Goal: Information Seeking & Learning: Learn about a topic

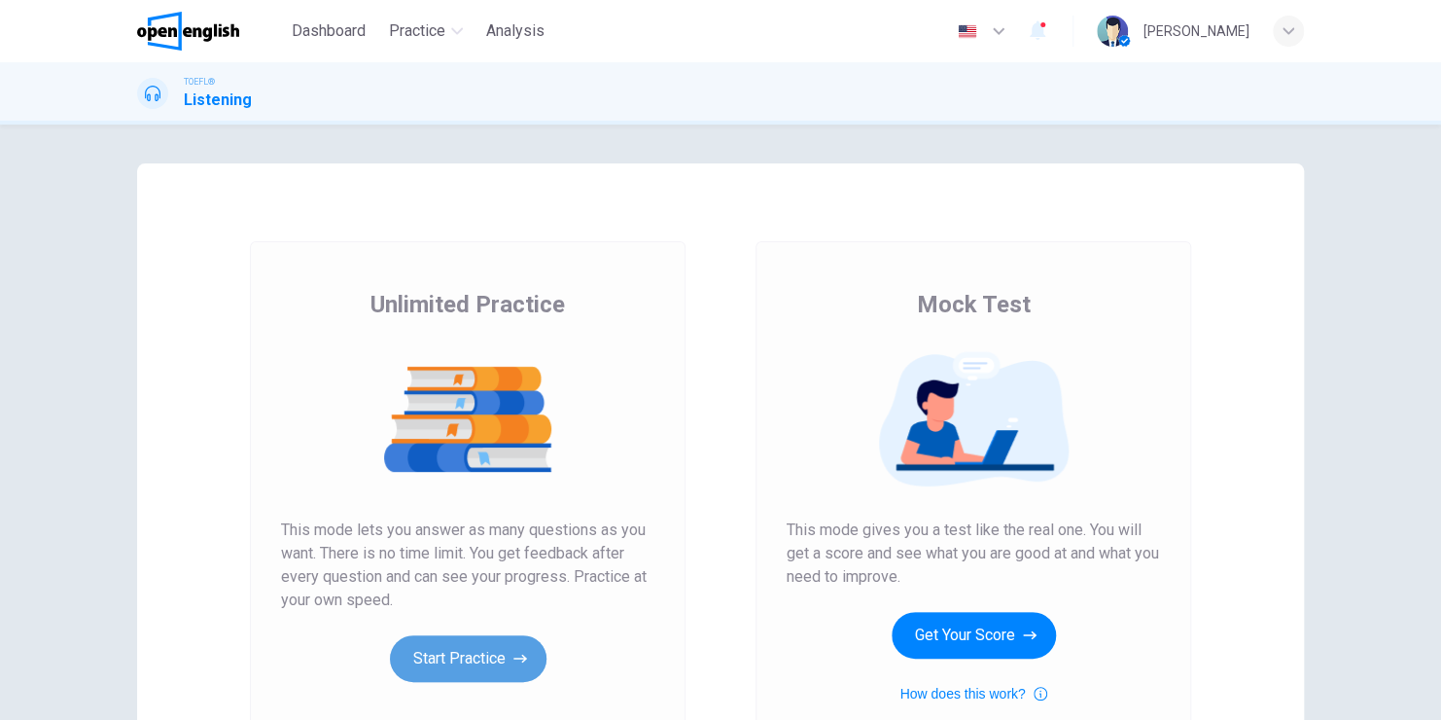
click at [479, 669] on button "Start Practice" at bounding box center [468, 658] width 157 height 47
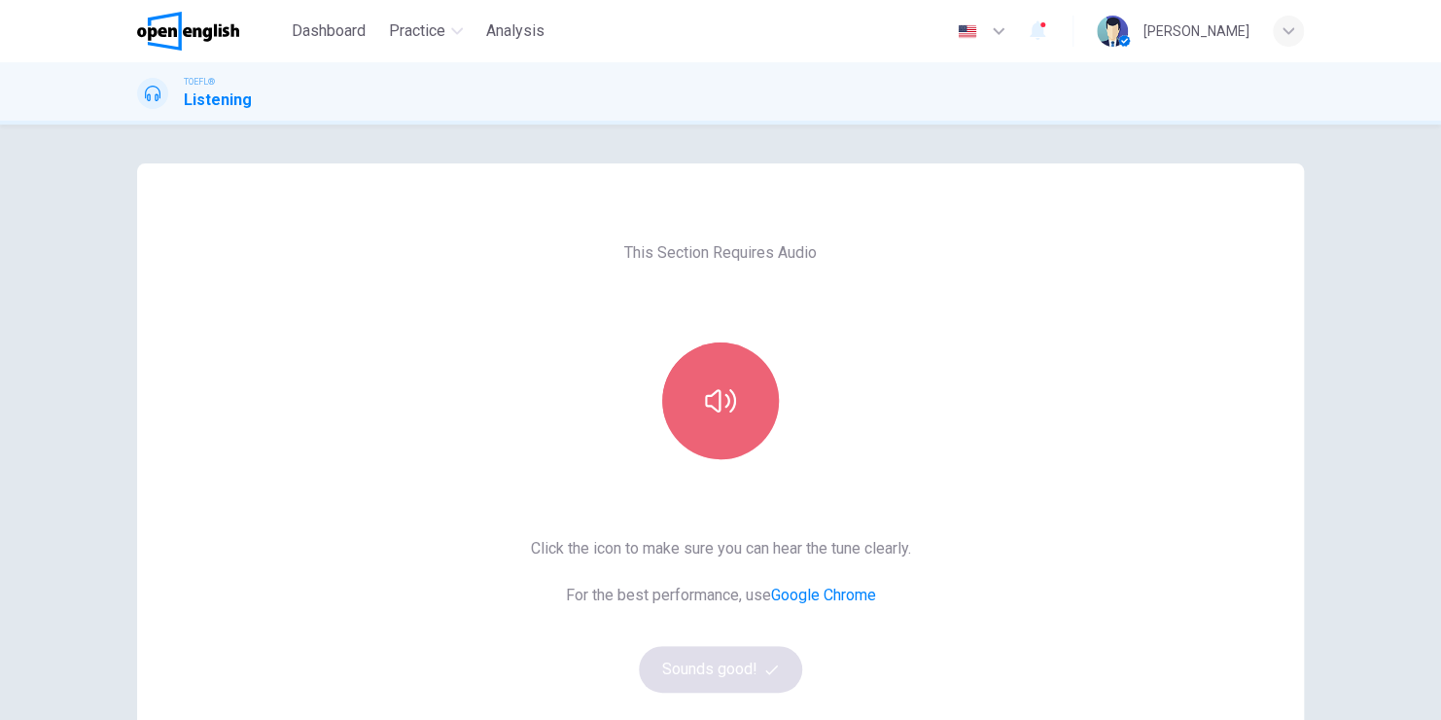
click at [704, 430] on button "button" at bounding box center [720, 400] width 117 height 117
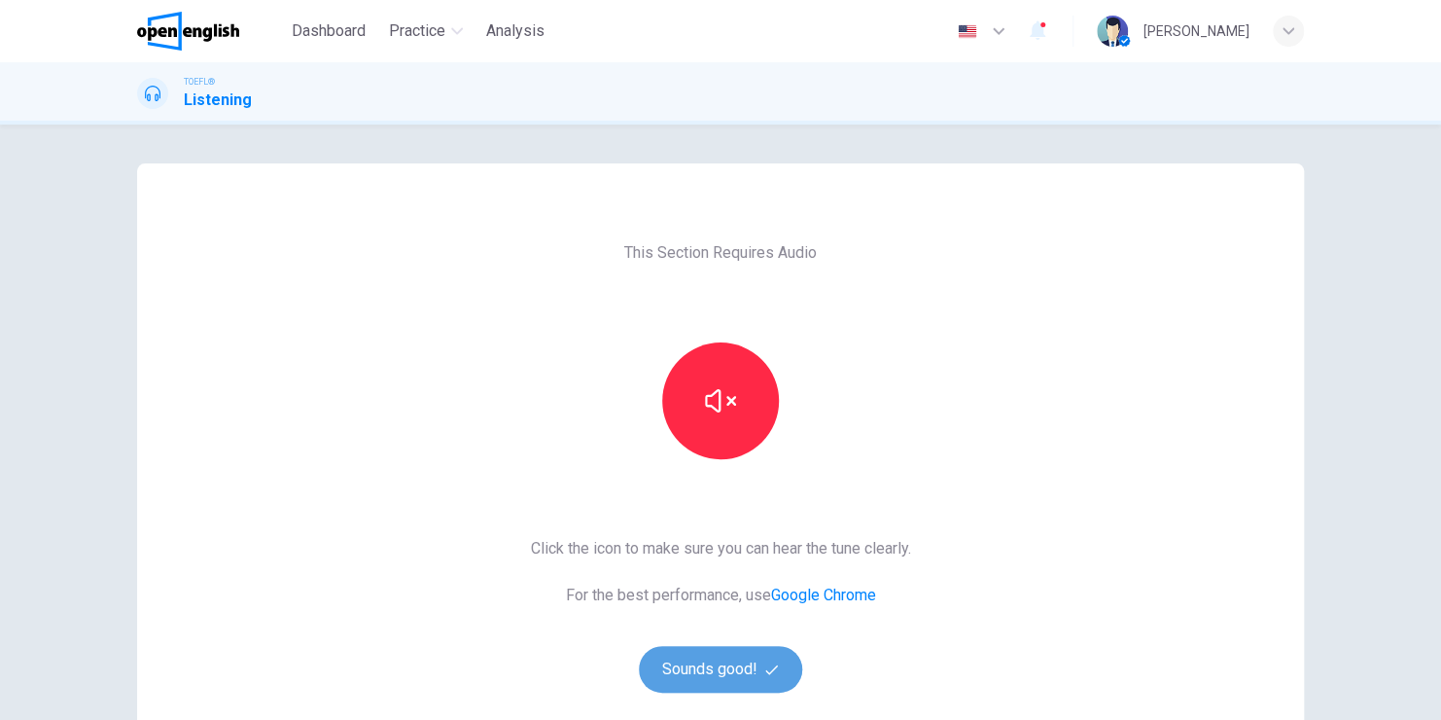
click at [727, 681] on button "Sounds good!" at bounding box center [720, 669] width 163 height 47
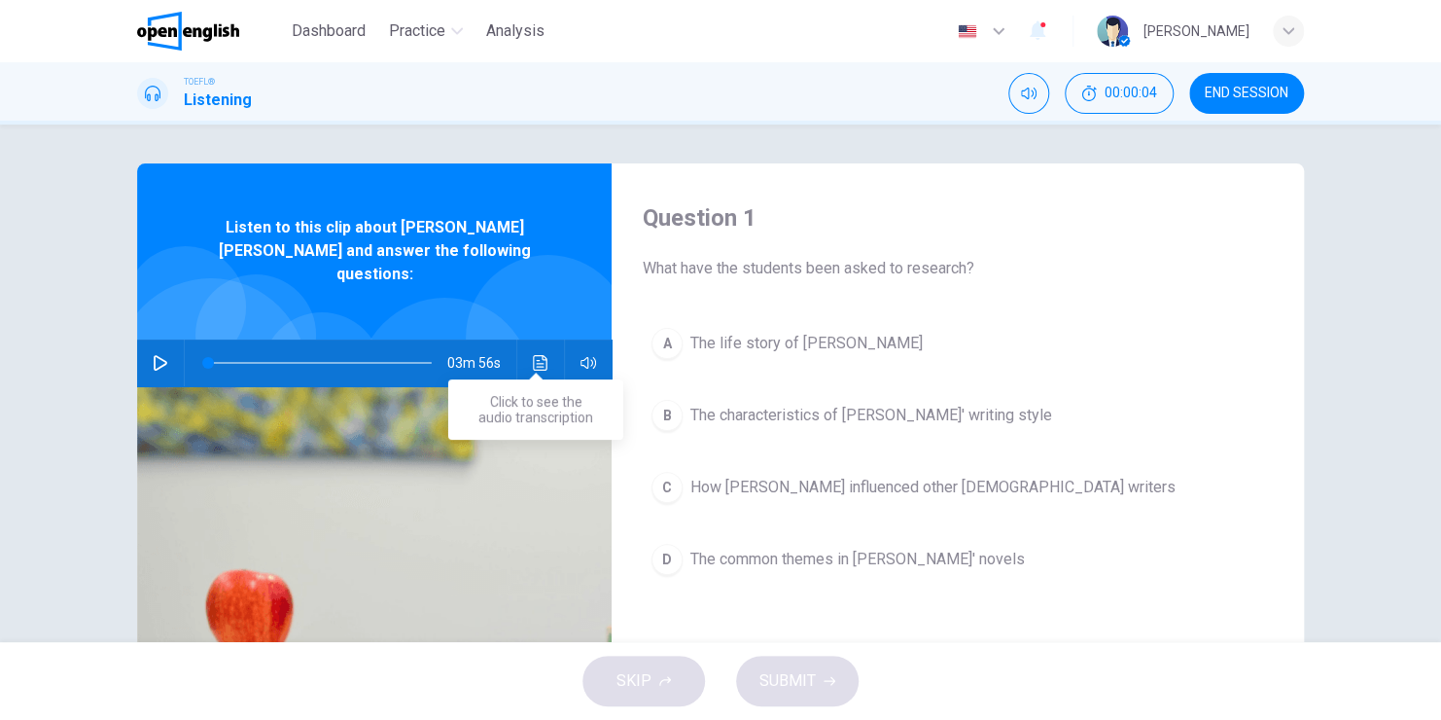
click at [533, 355] on icon "Click to see the audio transcription" at bounding box center [541, 363] width 16 height 16
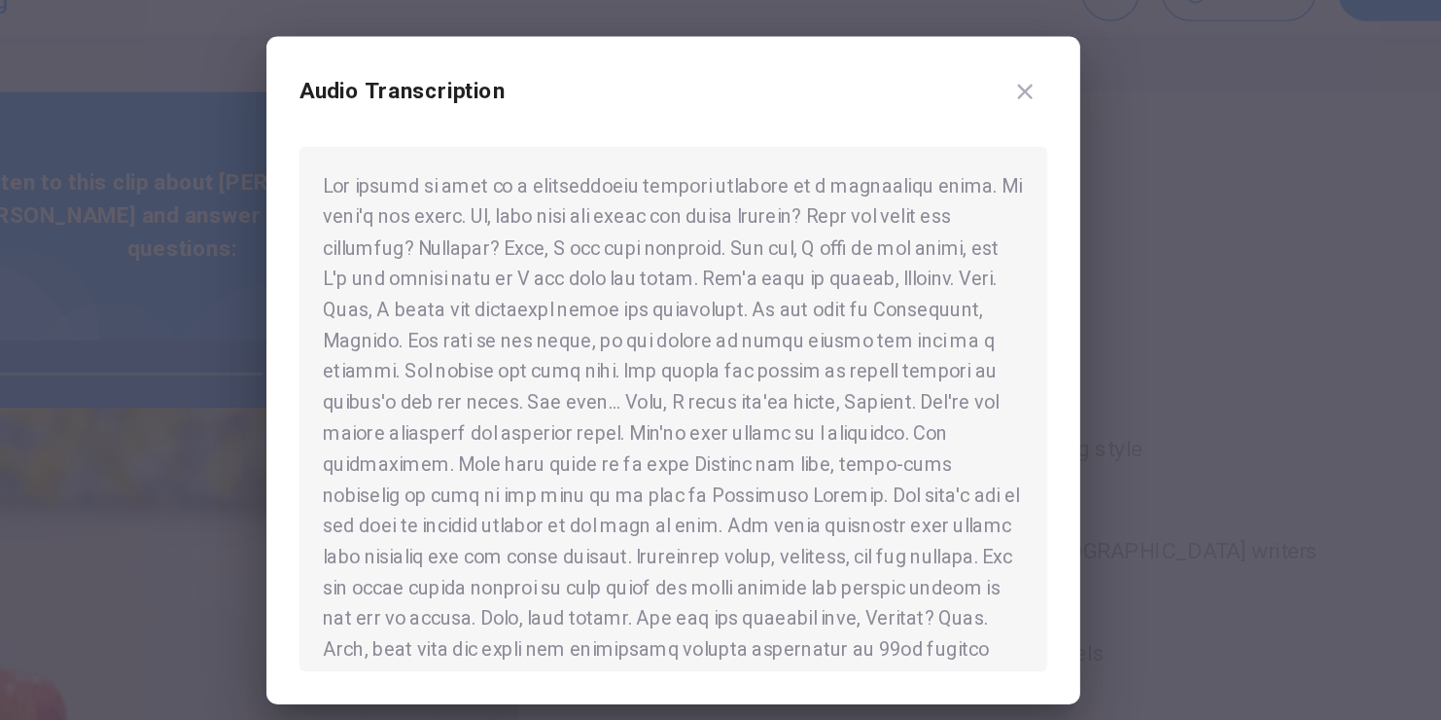
click at [1100, 285] on div at bounding box center [720, 360] width 1441 height 720
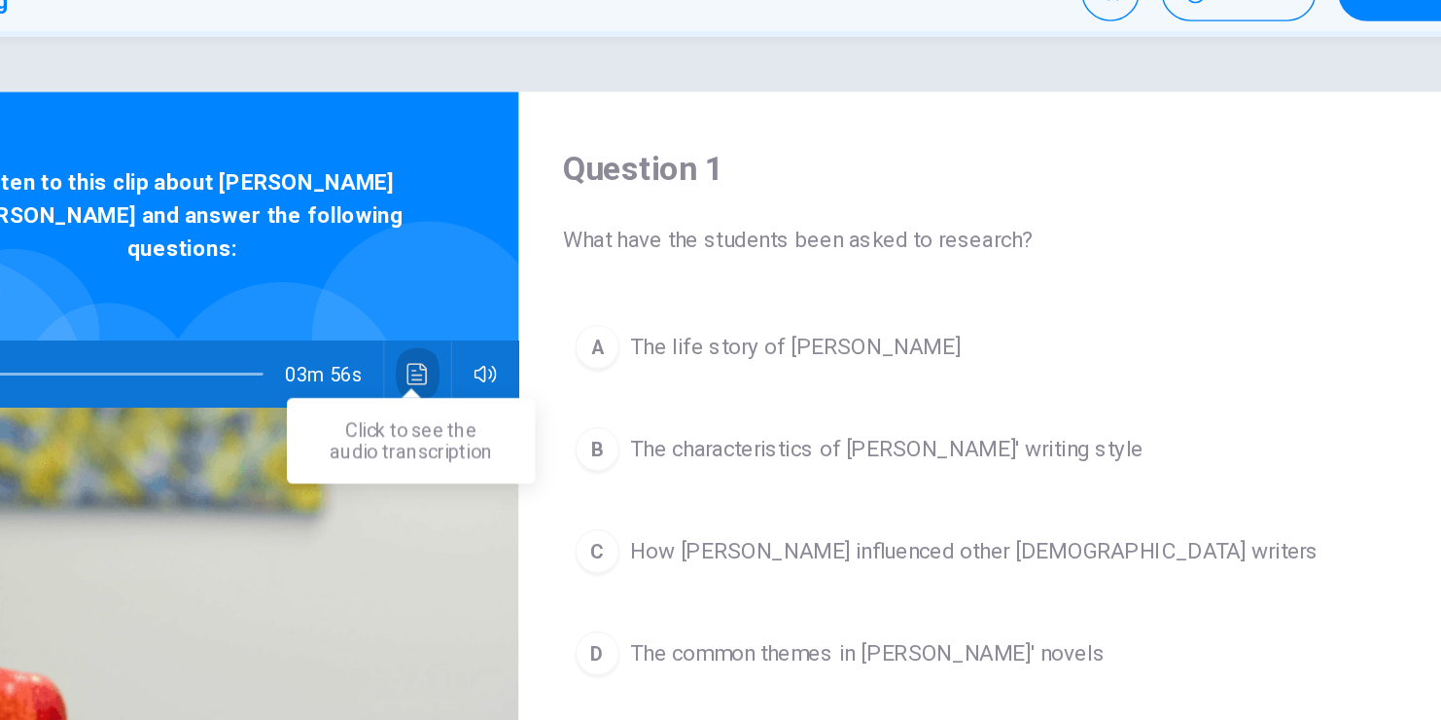
click at [533, 355] on icon "Click to see the audio transcription" at bounding box center [541, 363] width 16 height 16
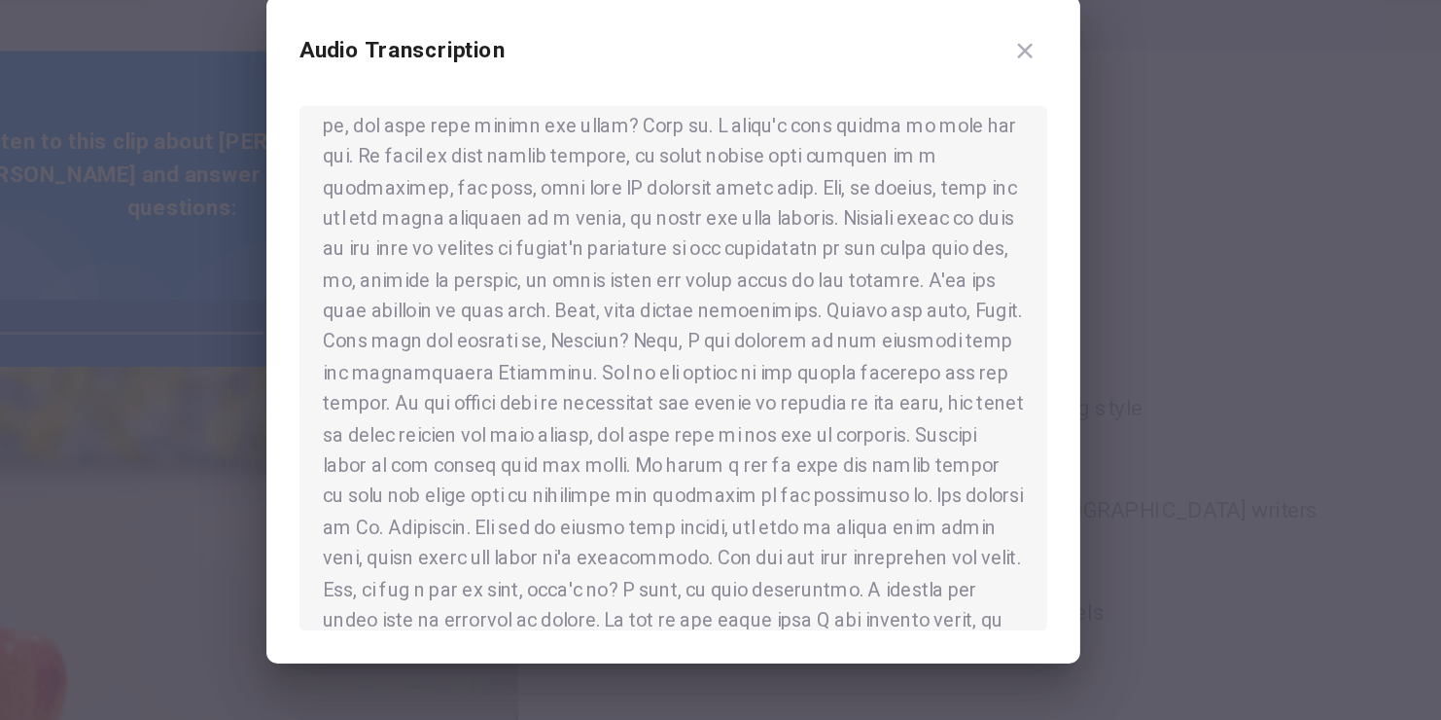
scroll to position [669, 0]
click at [574, 434] on div at bounding box center [720, 387] width 527 height 370
click at [572, 434] on div at bounding box center [720, 387] width 527 height 370
click at [488, 488] on div at bounding box center [720, 387] width 527 height 370
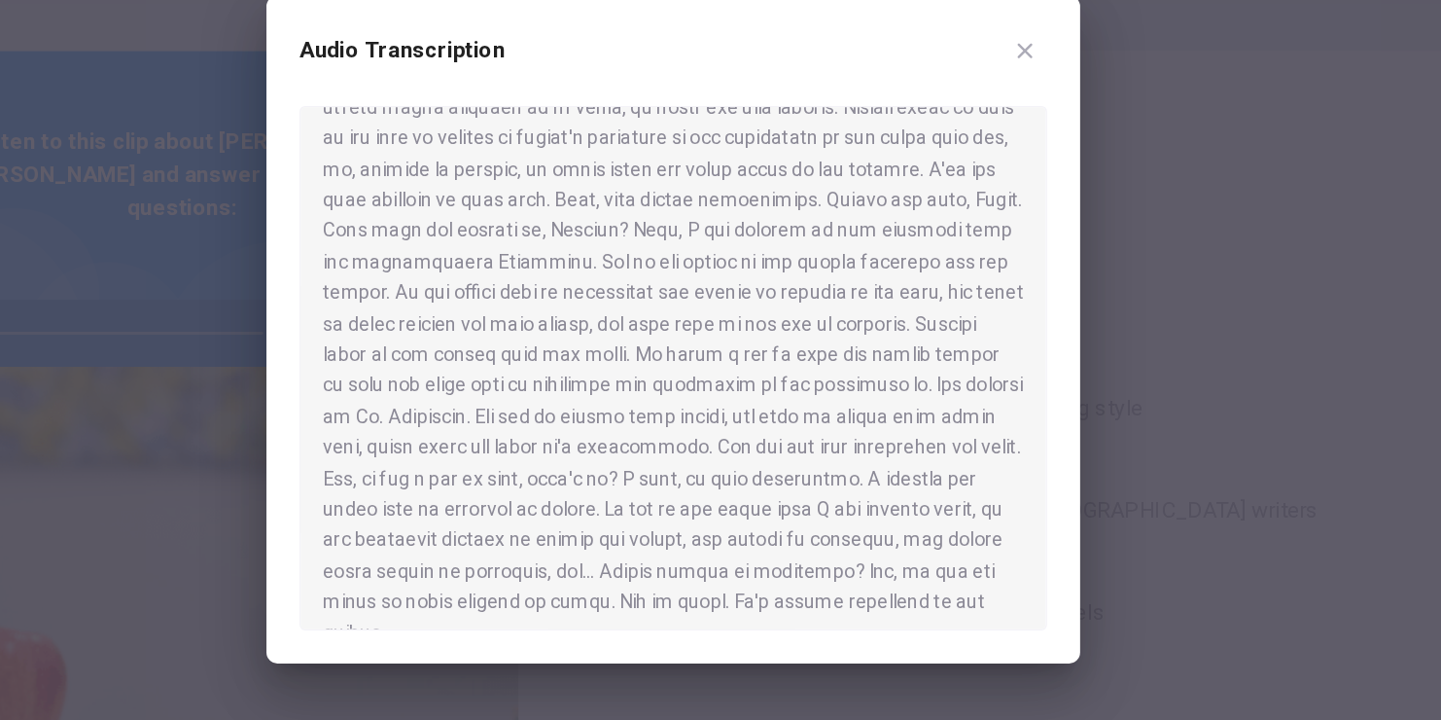
scroll to position [774, 0]
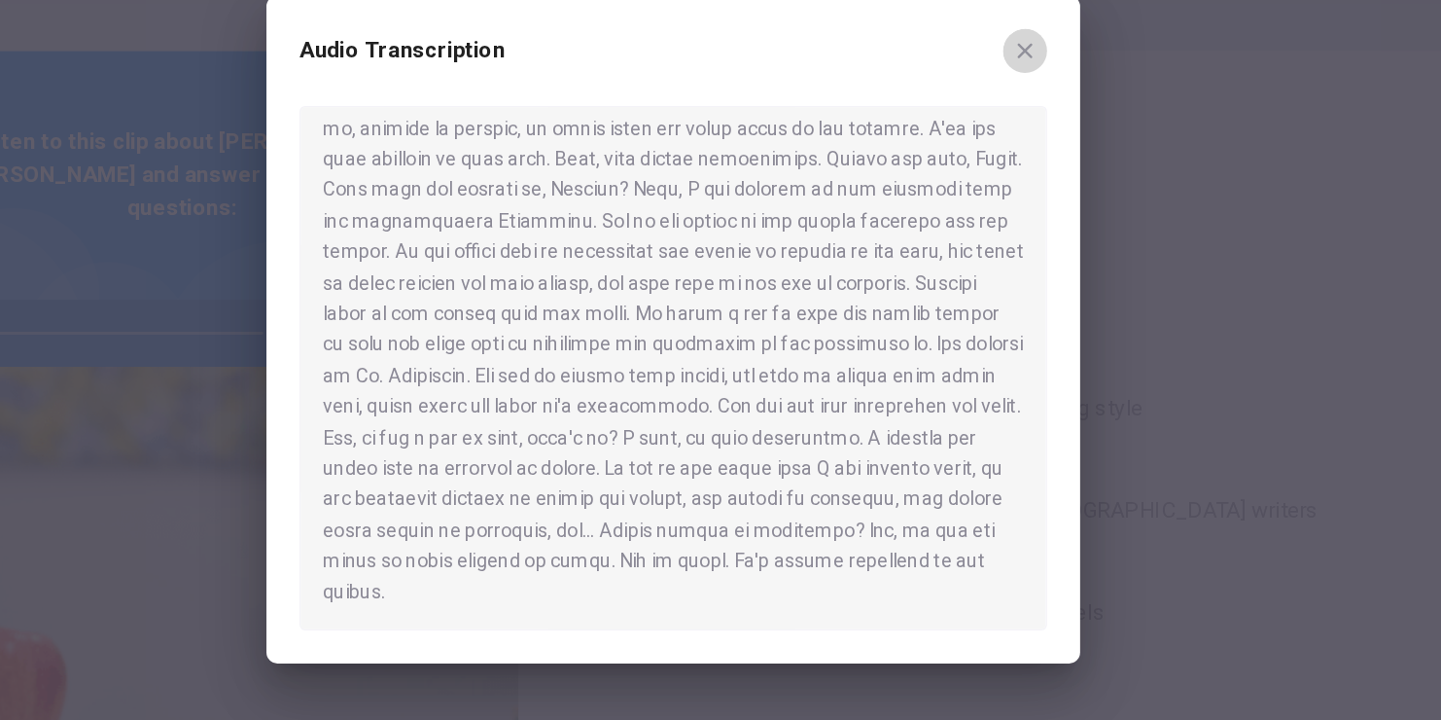
click at [968, 166] on icon "button" at bounding box center [969, 164] width 16 height 16
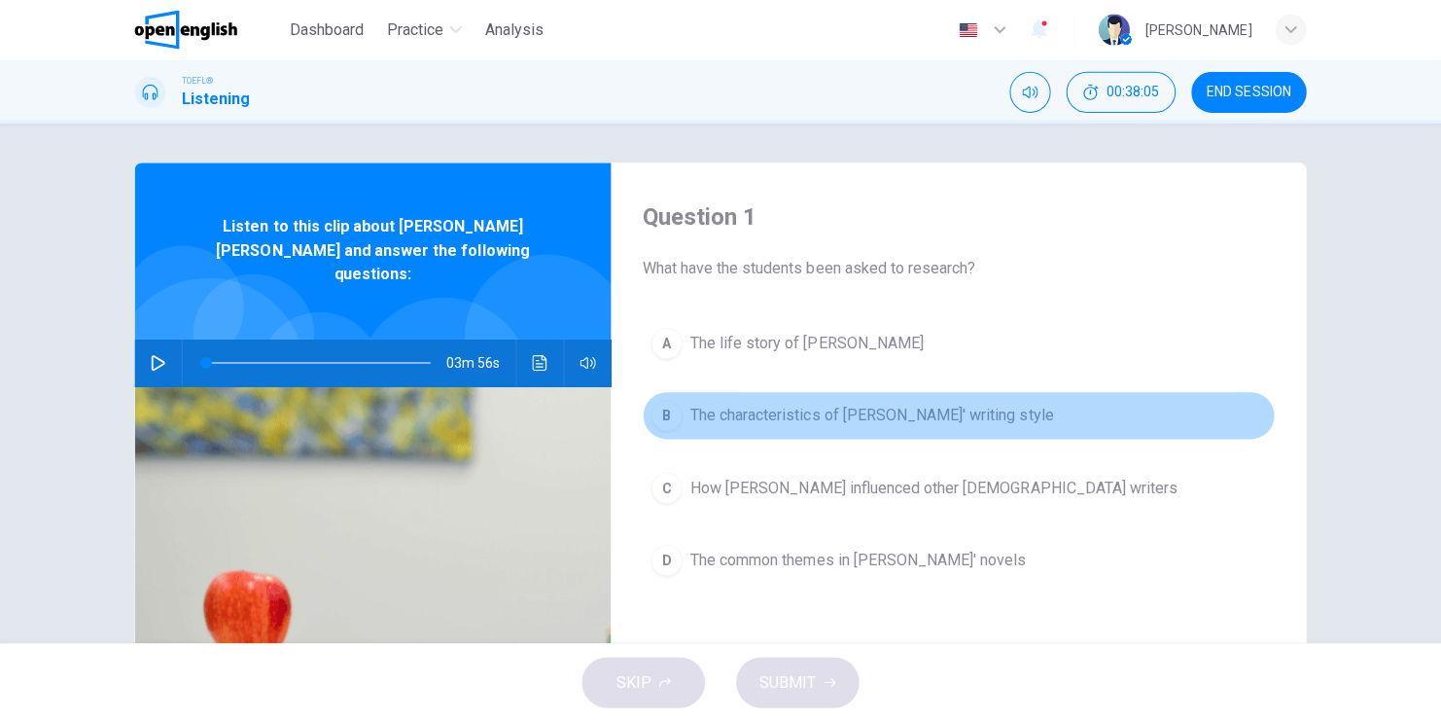
click at [880, 415] on span "The characteristics of Dickens' writing style" at bounding box center [871, 415] width 362 height 23
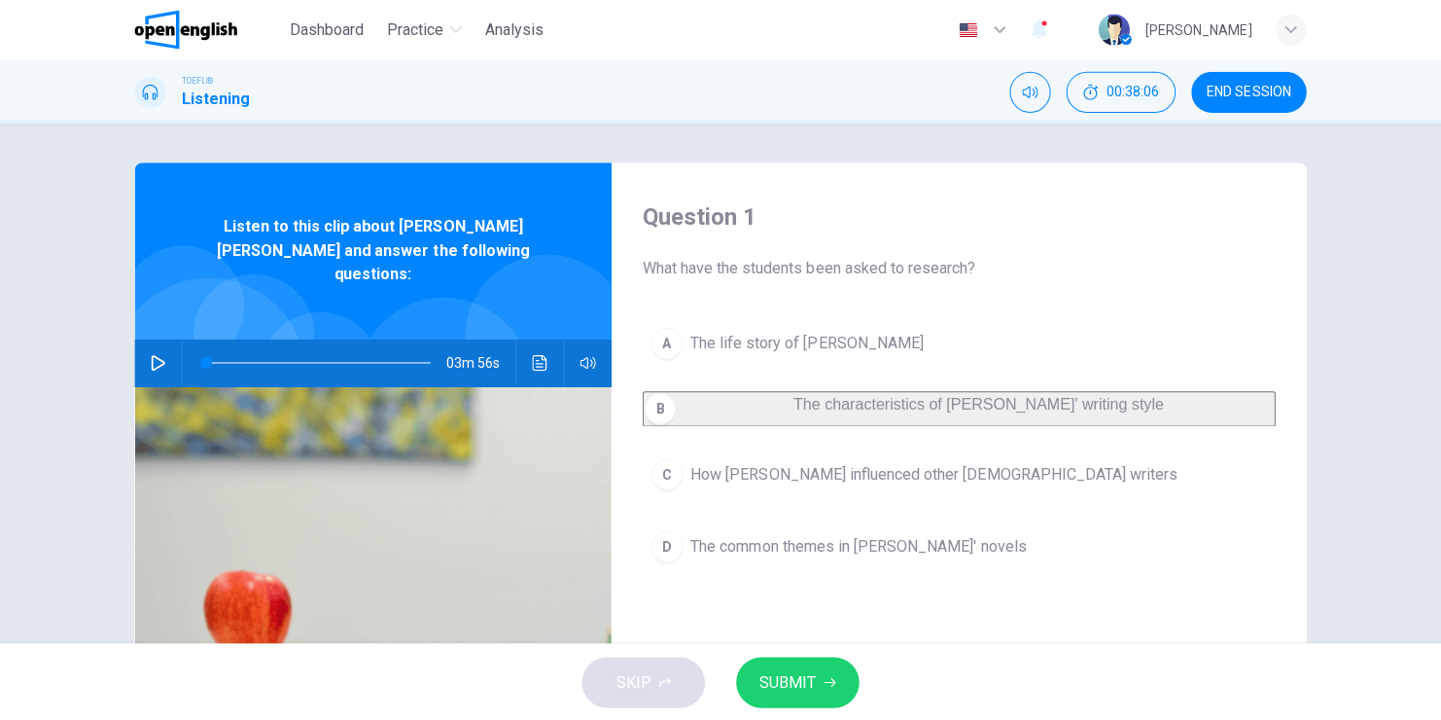
click at [816, 676] on button "SUBMIT" at bounding box center [797, 680] width 123 height 51
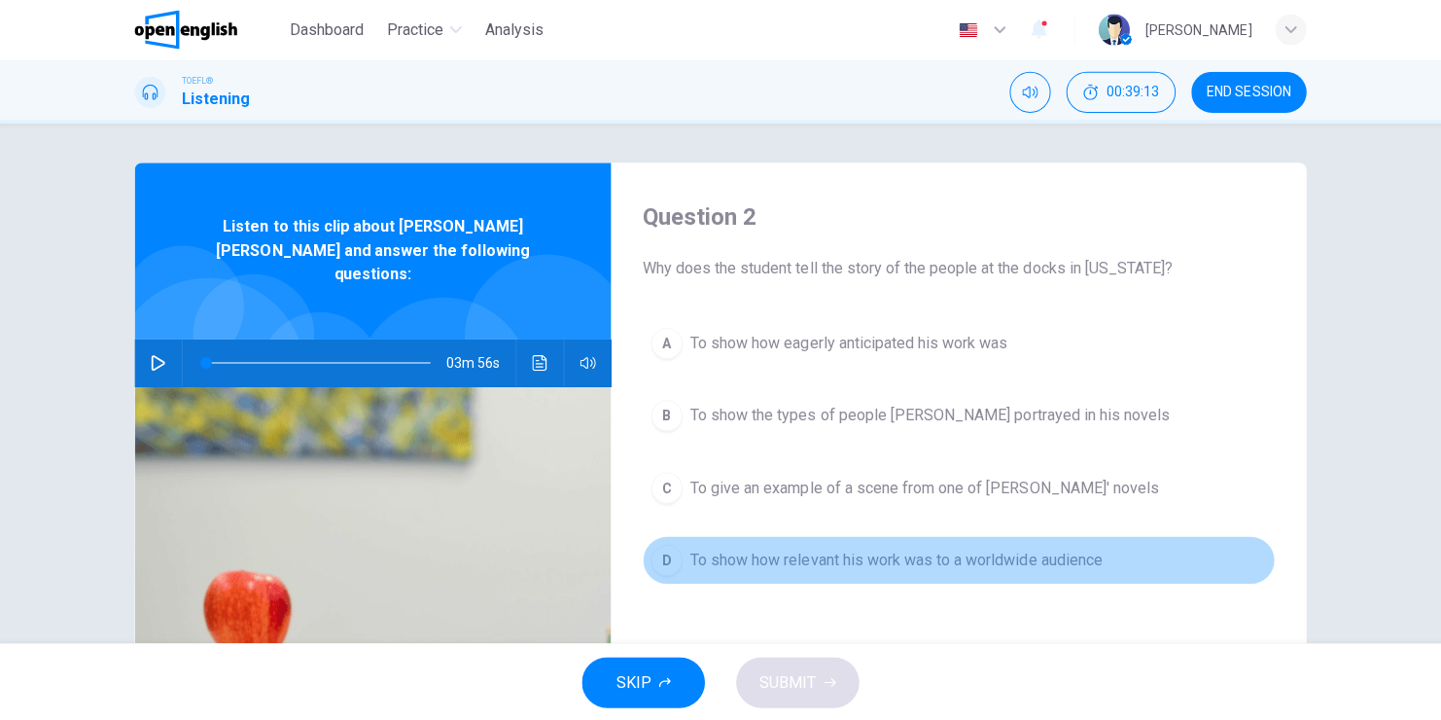
click at [888, 553] on span "To show how relevant his work was to a worldwide audience" at bounding box center [895, 559] width 410 height 23
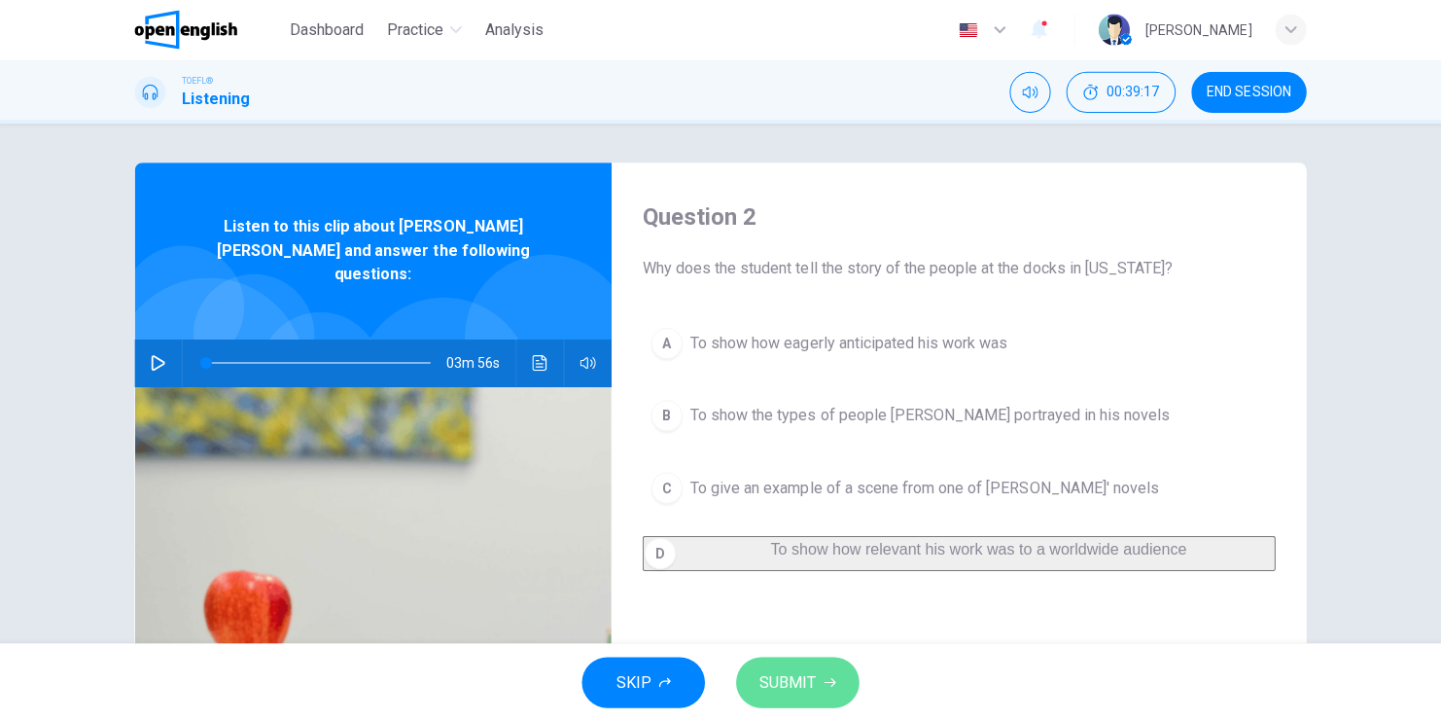
click at [779, 686] on span "SUBMIT" at bounding box center [788, 680] width 56 height 27
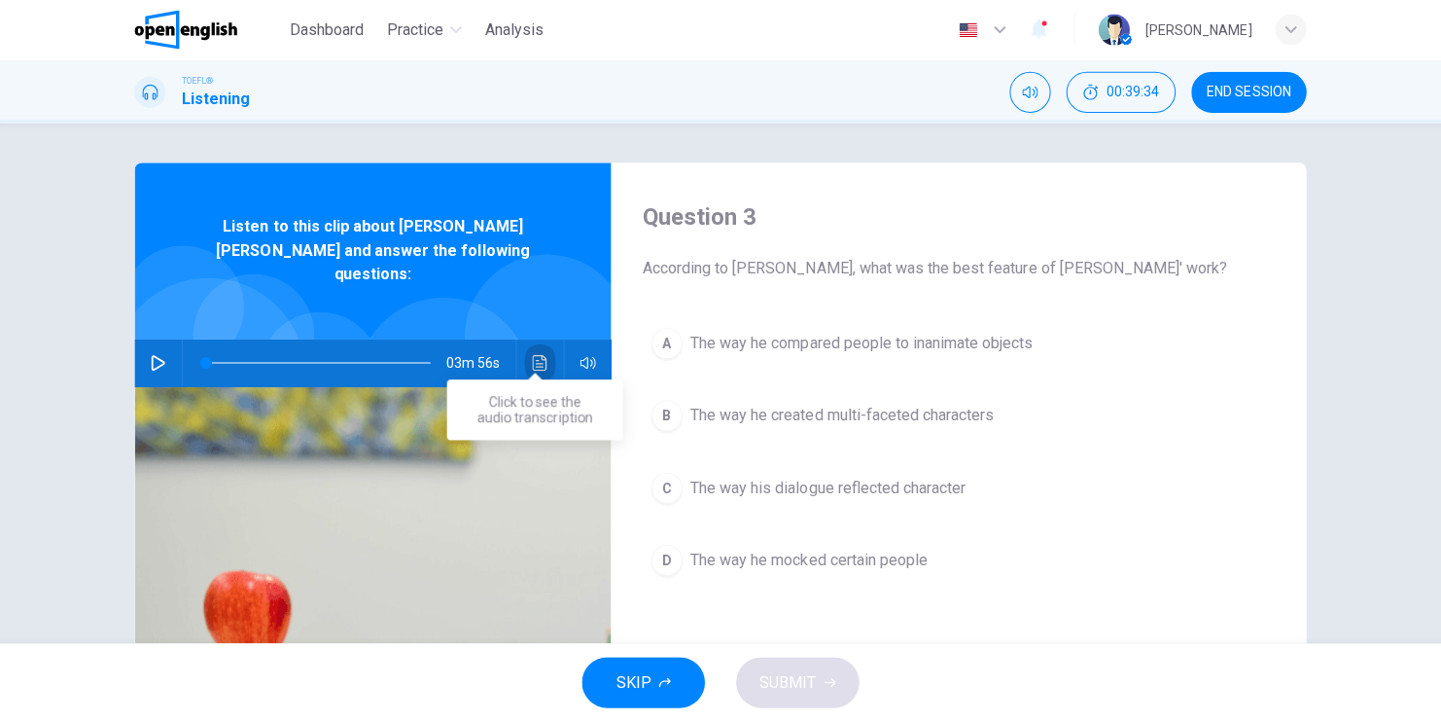
click at [533, 355] on icon "Click to see the audio transcription" at bounding box center [541, 363] width 16 height 16
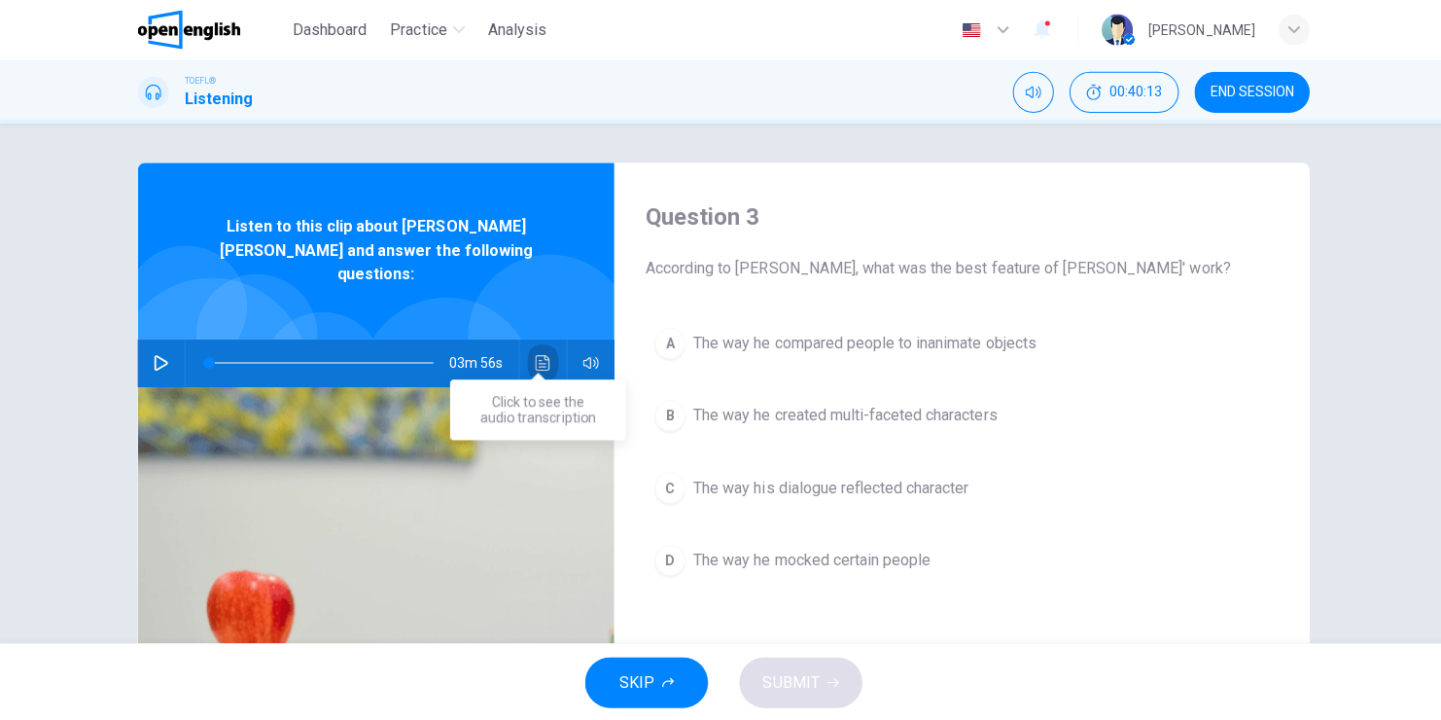
click at [533, 355] on icon "Click to see the audio transcription" at bounding box center [540, 363] width 15 height 16
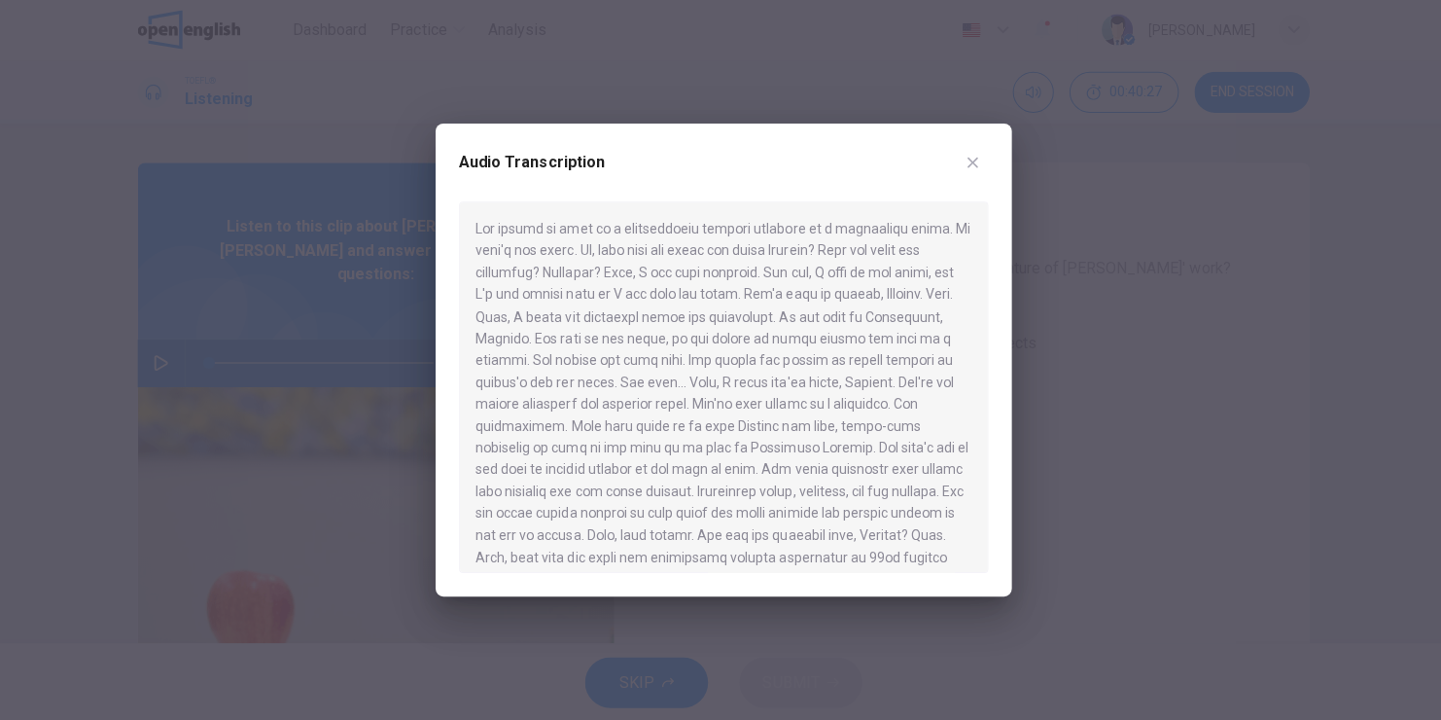
scroll to position [648, 0]
click at [977, 159] on button "button" at bounding box center [968, 163] width 31 height 31
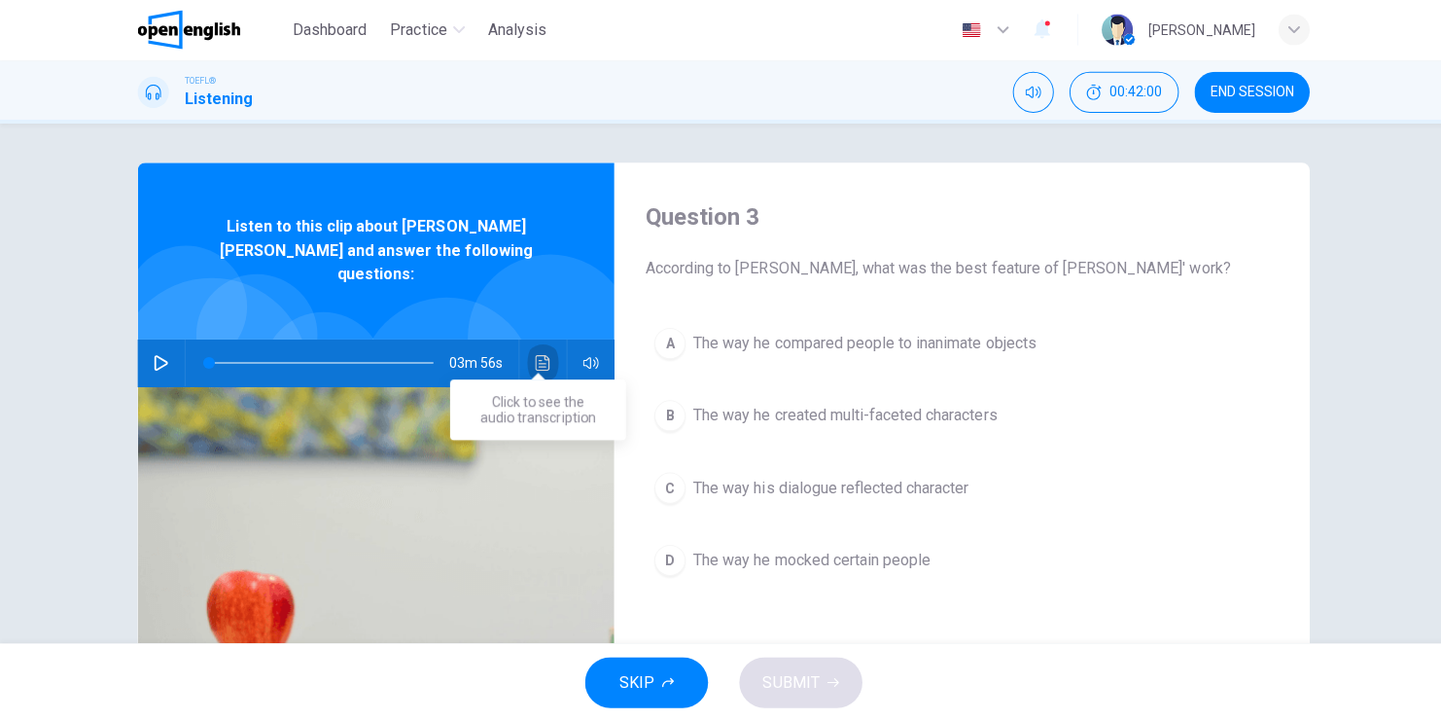
click at [533, 355] on icon "Click to see the audio transcription" at bounding box center [541, 363] width 16 height 16
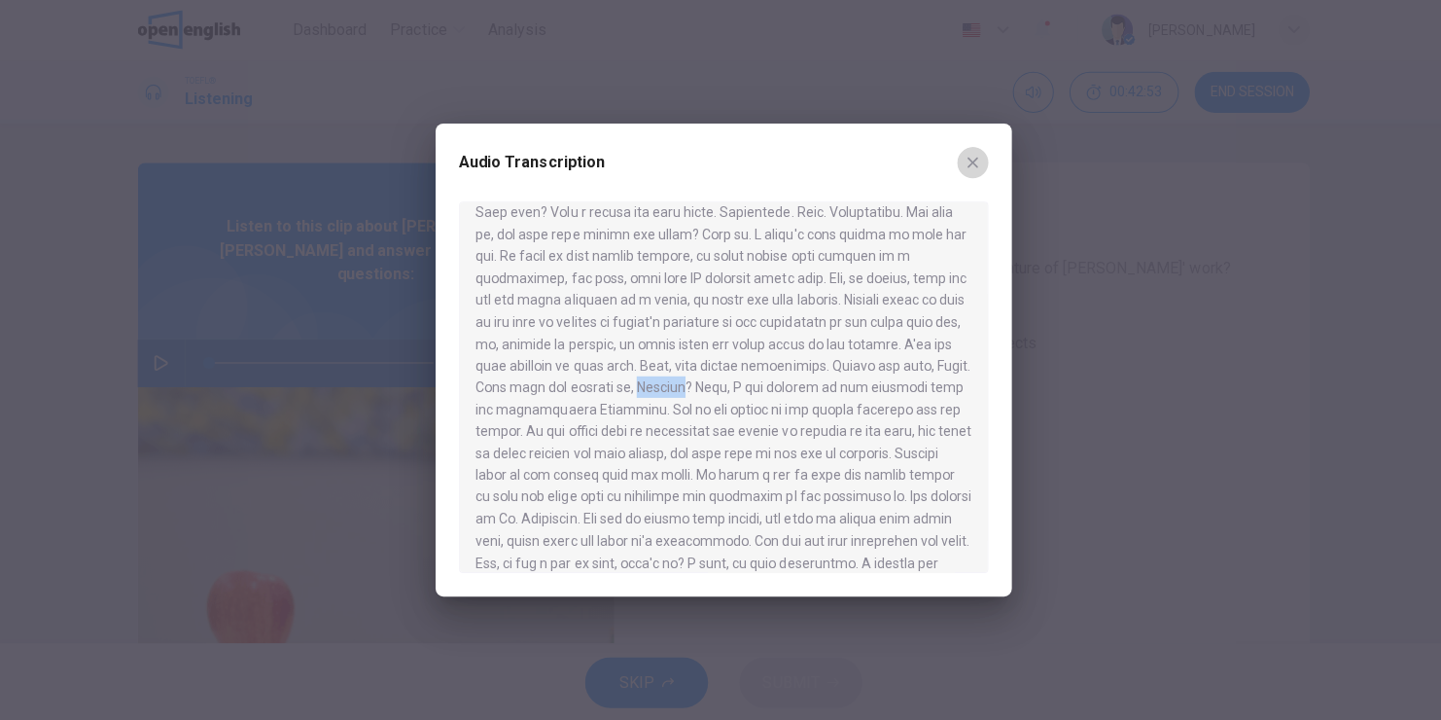
click at [970, 162] on icon "button" at bounding box center [969, 164] width 11 height 11
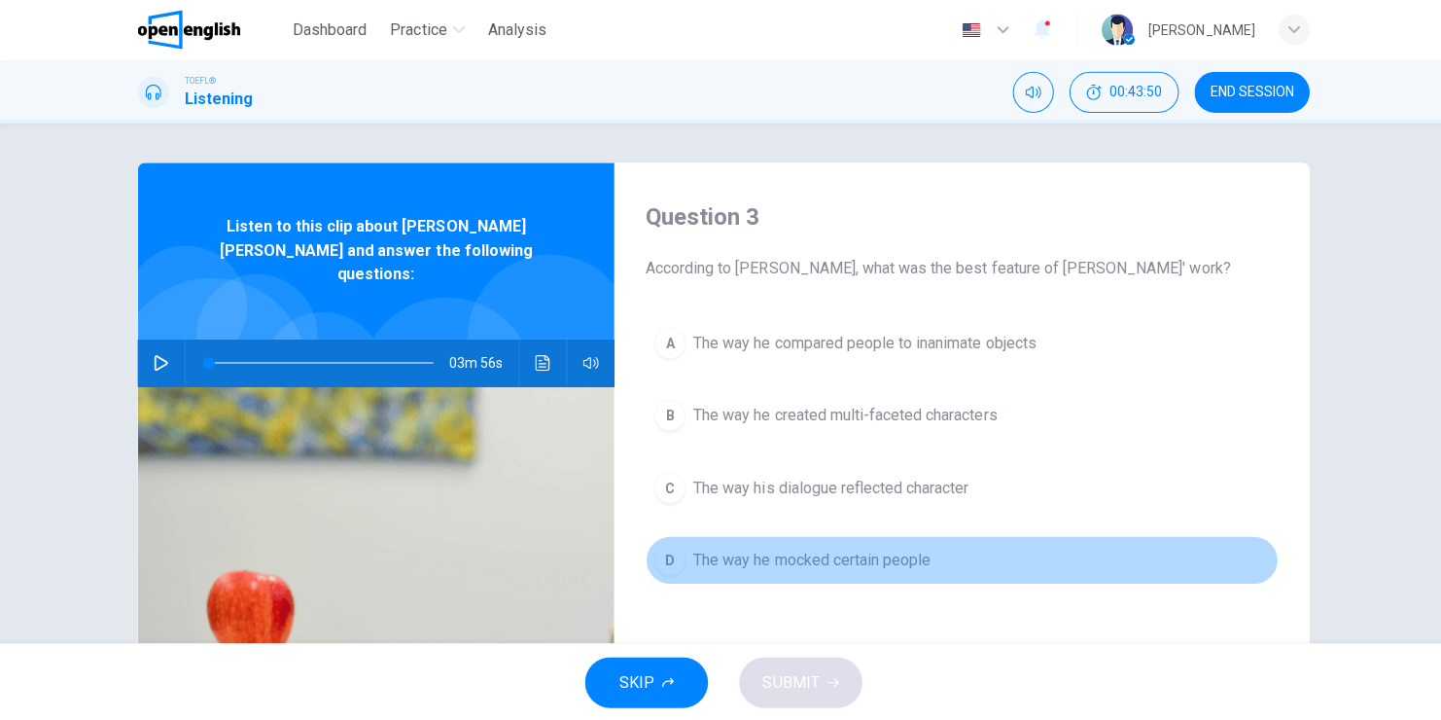
click at [778, 556] on span "The way he mocked certain people" at bounding box center [808, 559] width 236 height 23
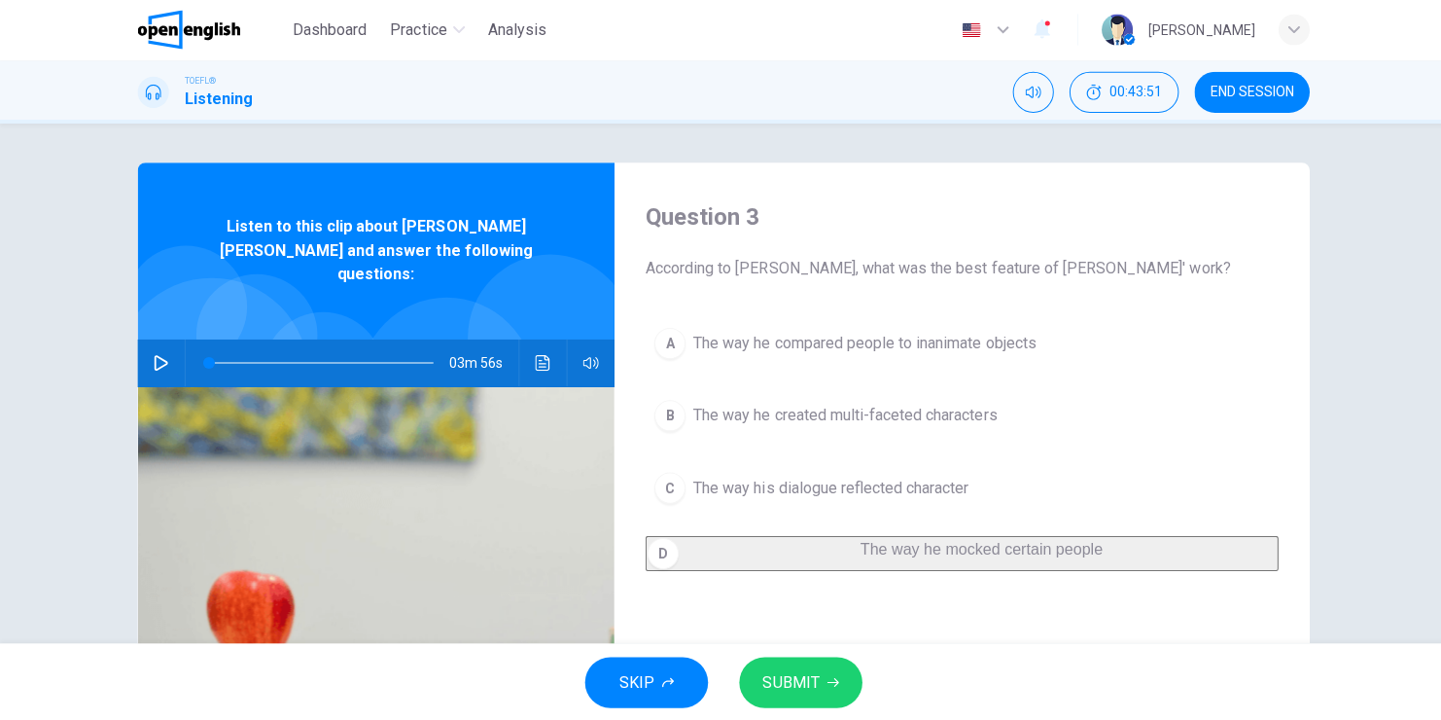
click at [805, 678] on span "SUBMIT" at bounding box center [788, 680] width 56 height 27
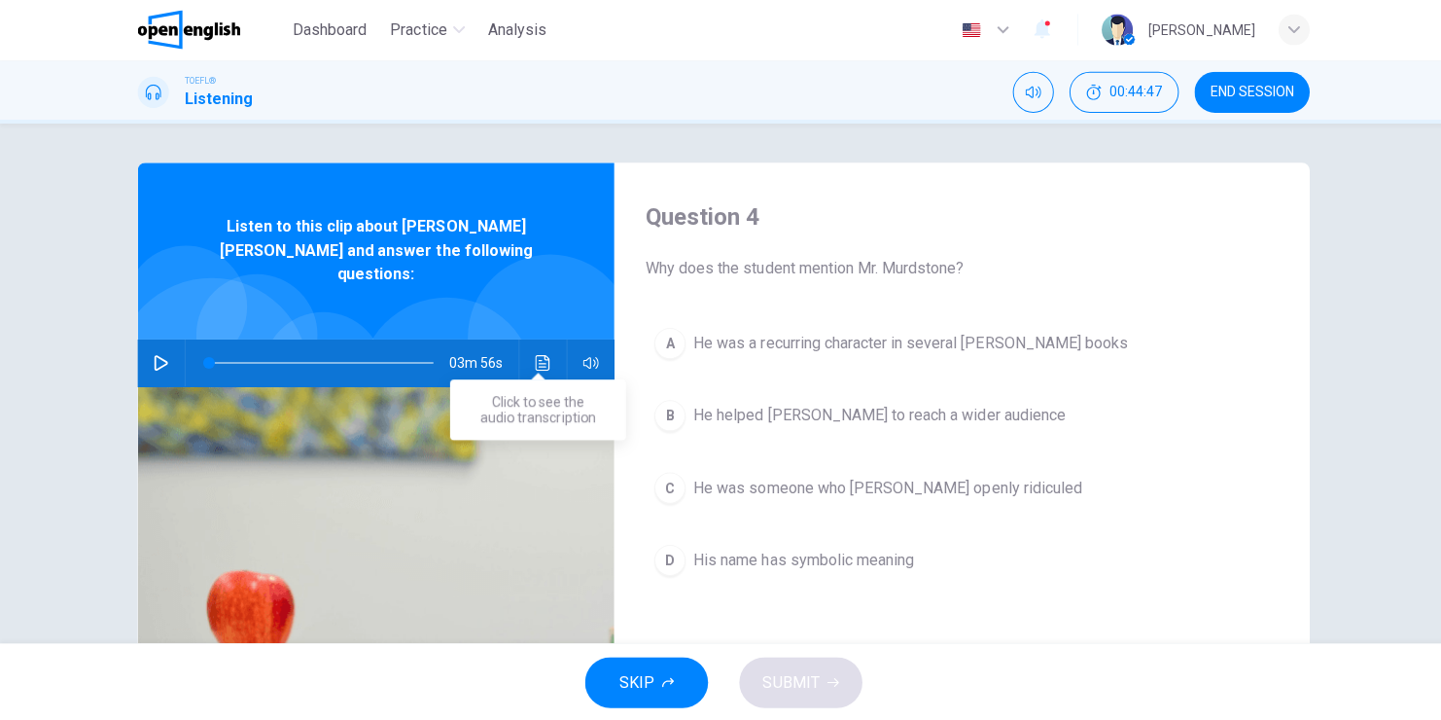
click at [534, 355] on icon "Click to see the audio transcription" at bounding box center [540, 363] width 15 height 16
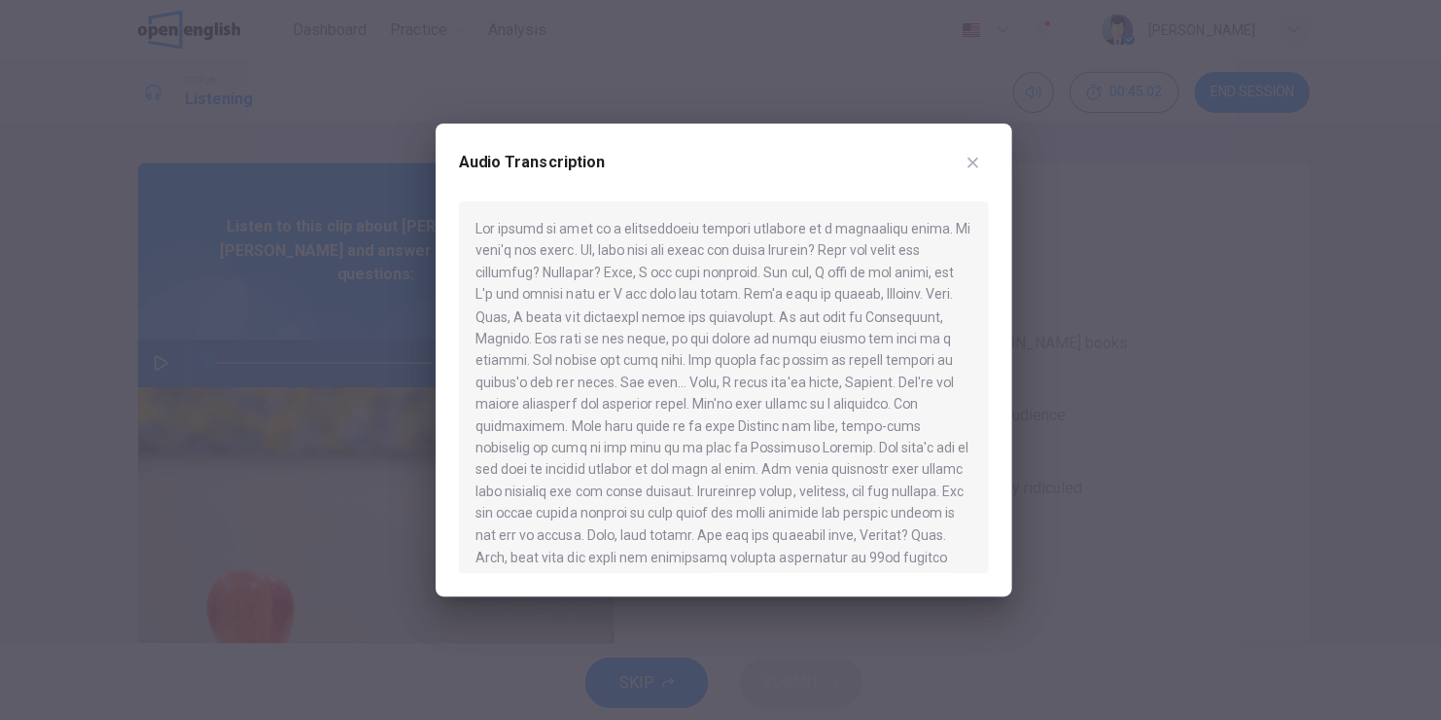
scroll to position [774, 0]
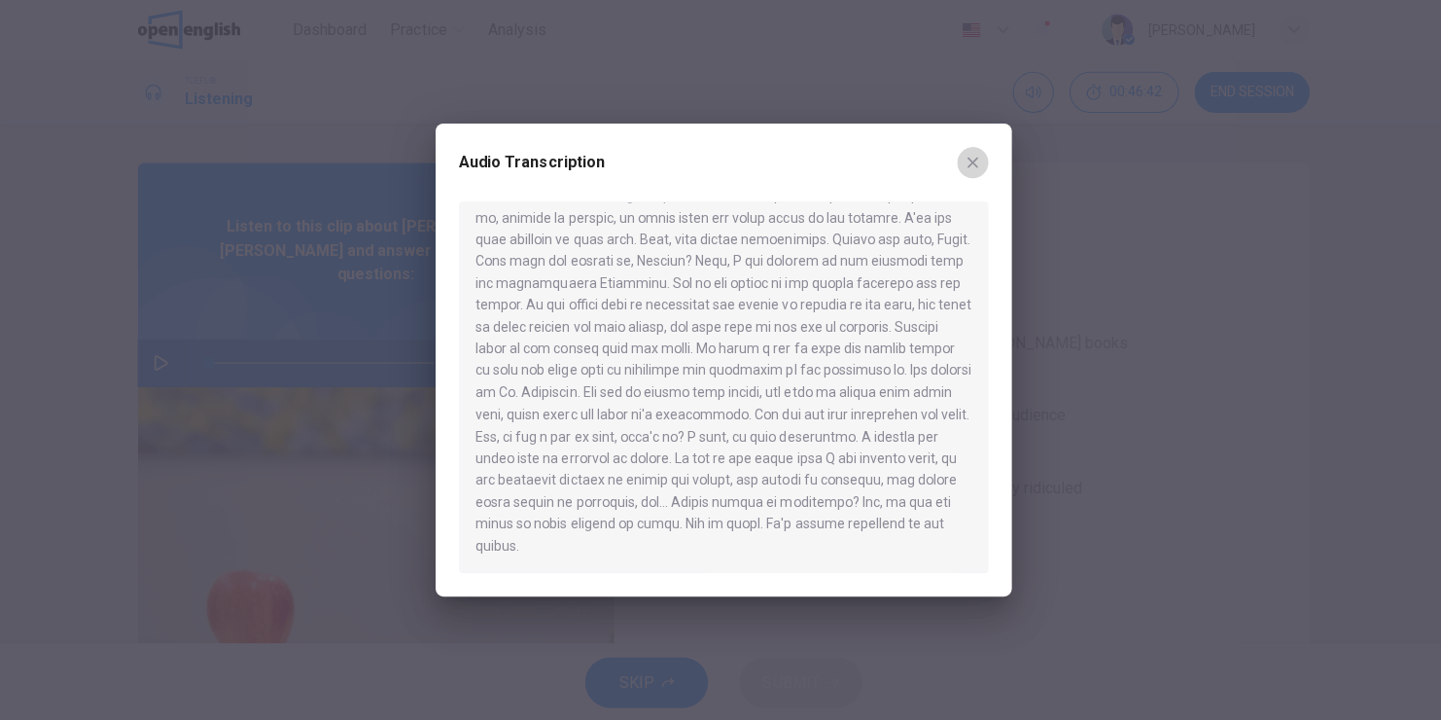
click at [965, 167] on icon "button" at bounding box center [969, 164] width 11 height 11
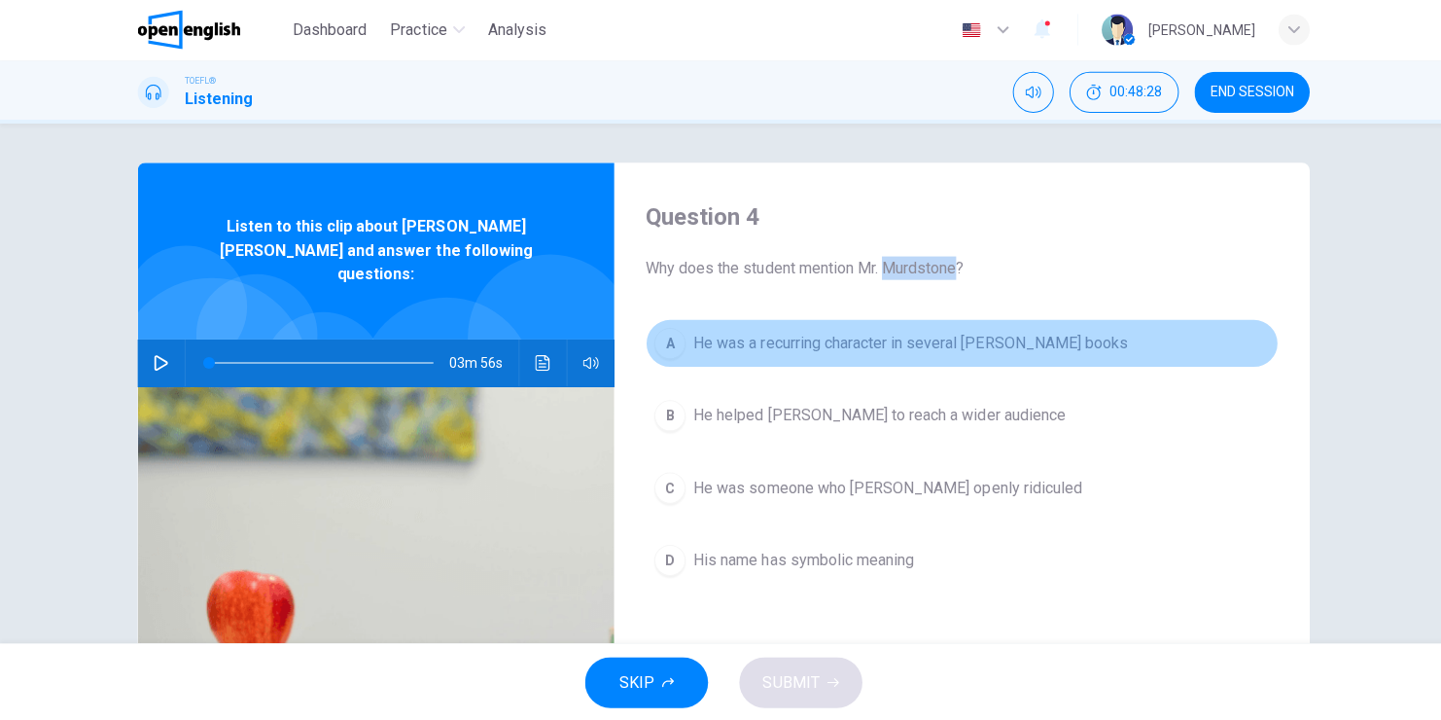
click at [774, 344] on span "He was a recurring character in several Dickens books" at bounding box center [906, 343] width 433 height 23
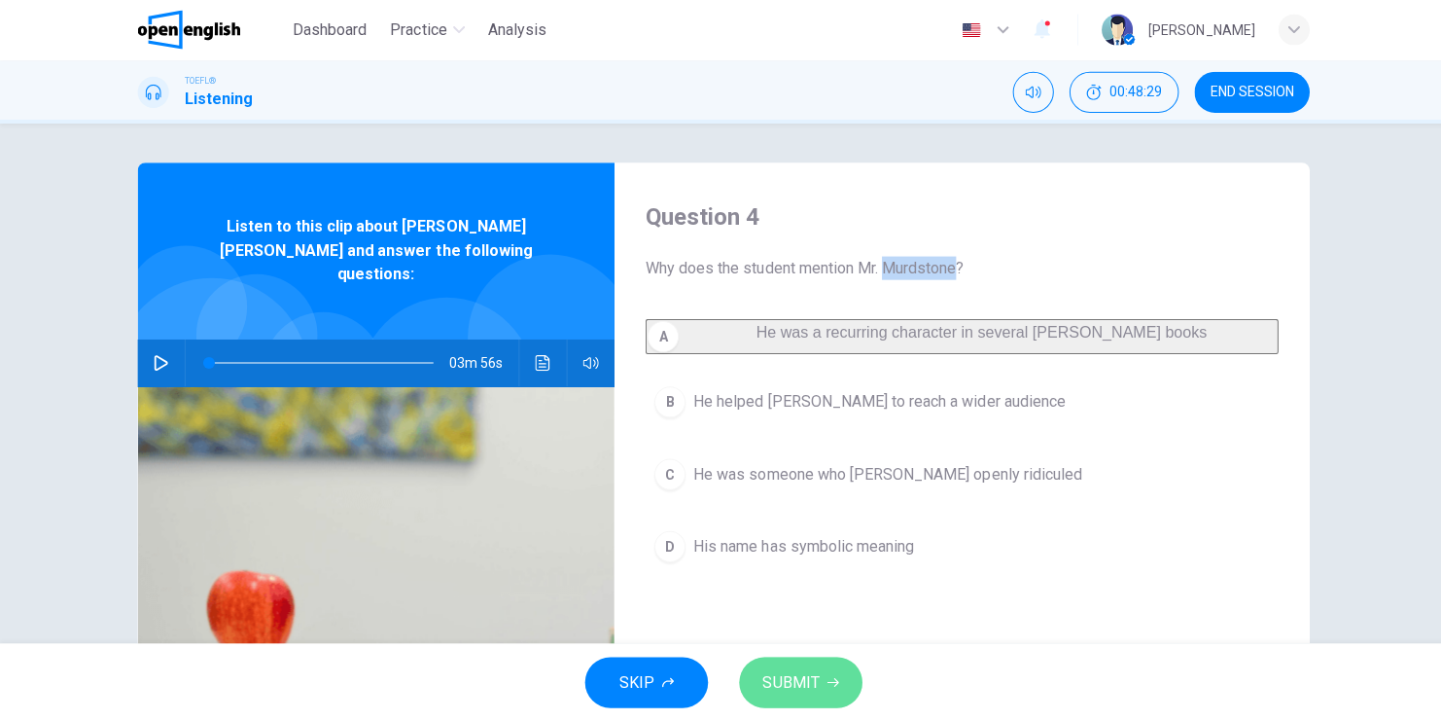
click at [799, 678] on span "SUBMIT" at bounding box center [788, 680] width 56 height 27
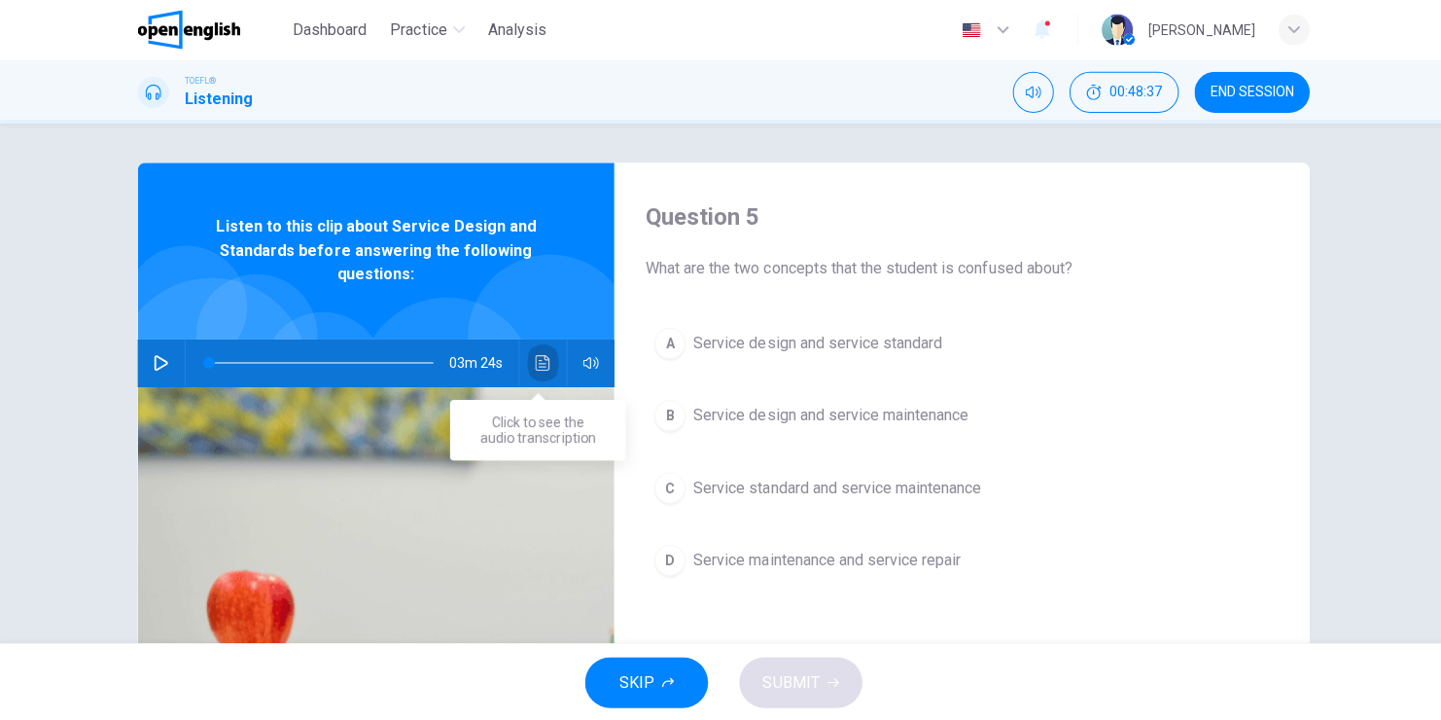
click at [533, 362] on icon "Click to see the audio transcription" at bounding box center [541, 363] width 16 height 16
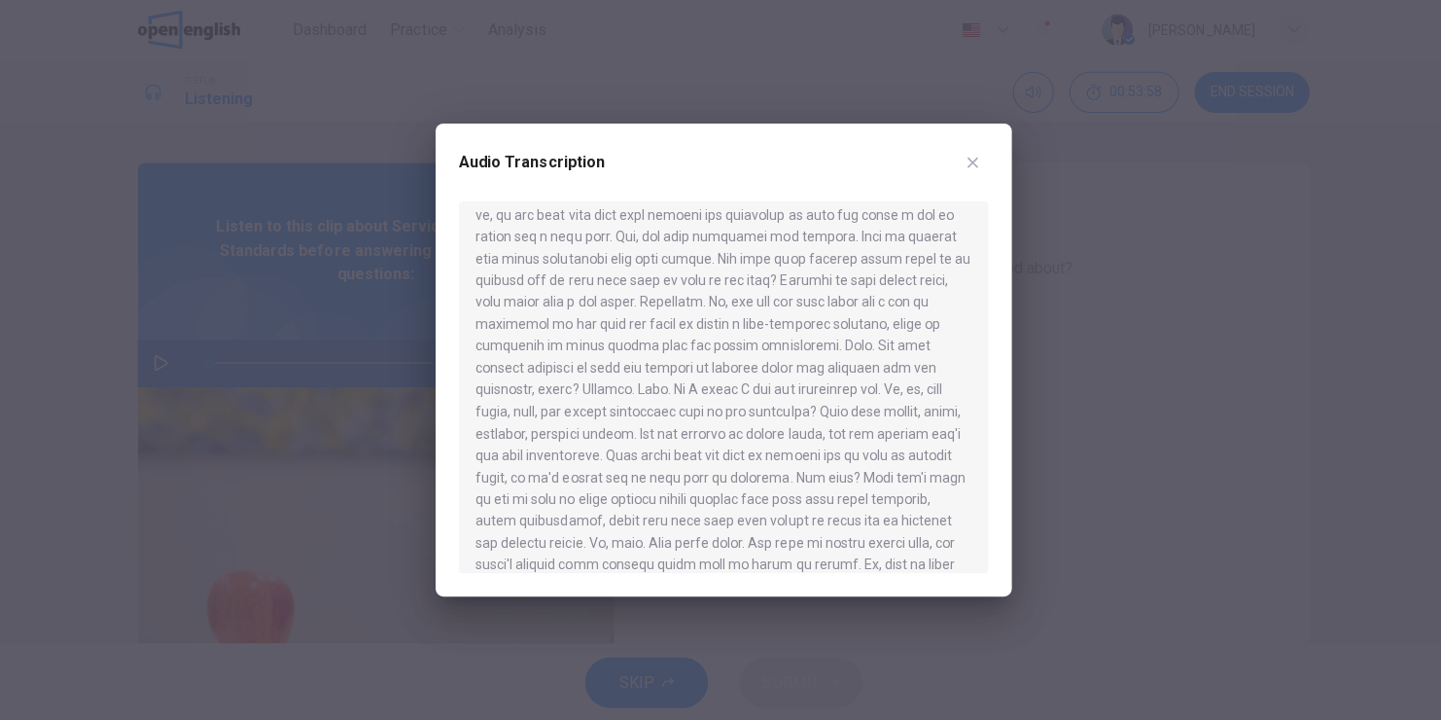
scroll to position [342, 0]
click at [968, 167] on icon "button" at bounding box center [969, 164] width 16 height 16
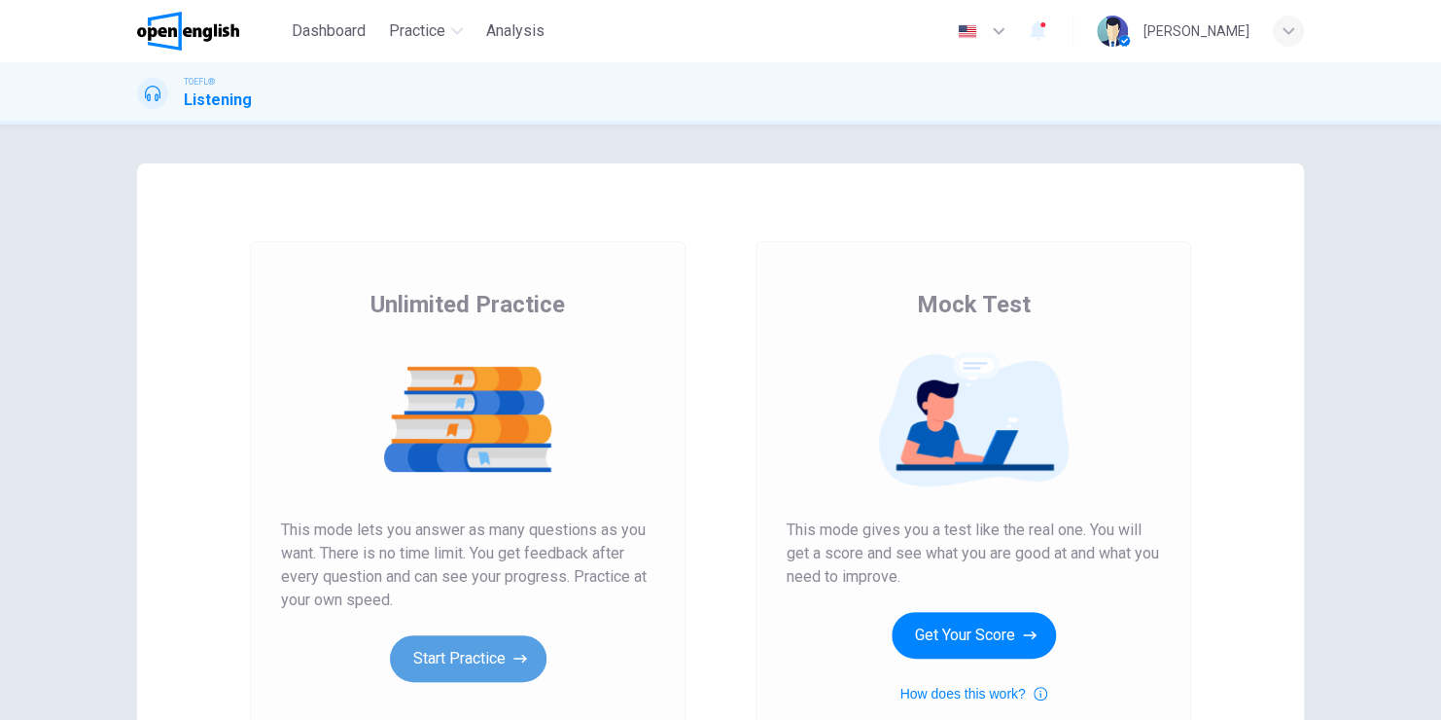
click at [513, 659] on icon "button" at bounding box center [520, 658] width 14 height 19
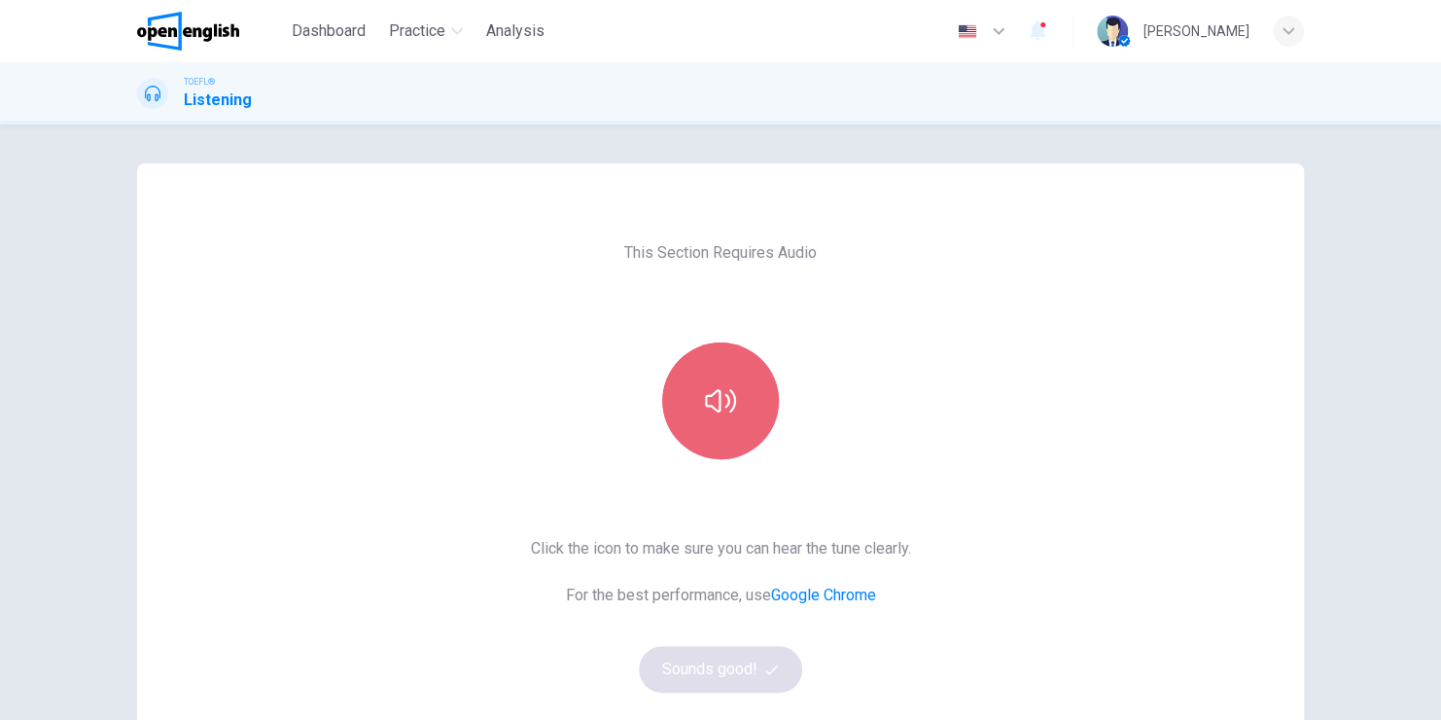
click at [714, 387] on icon "button" at bounding box center [720, 400] width 31 height 31
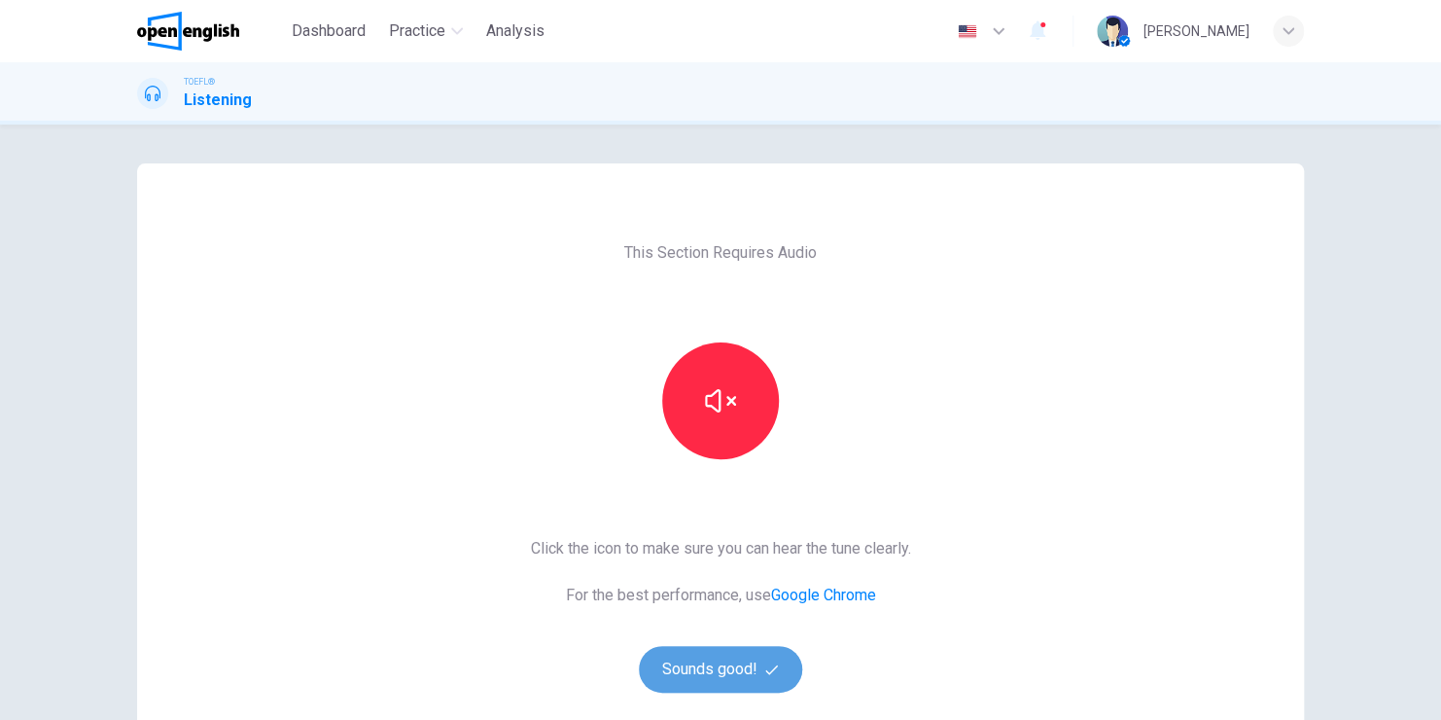
click at [731, 673] on button "Sounds good!" at bounding box center [720, 669] width 163 height 47
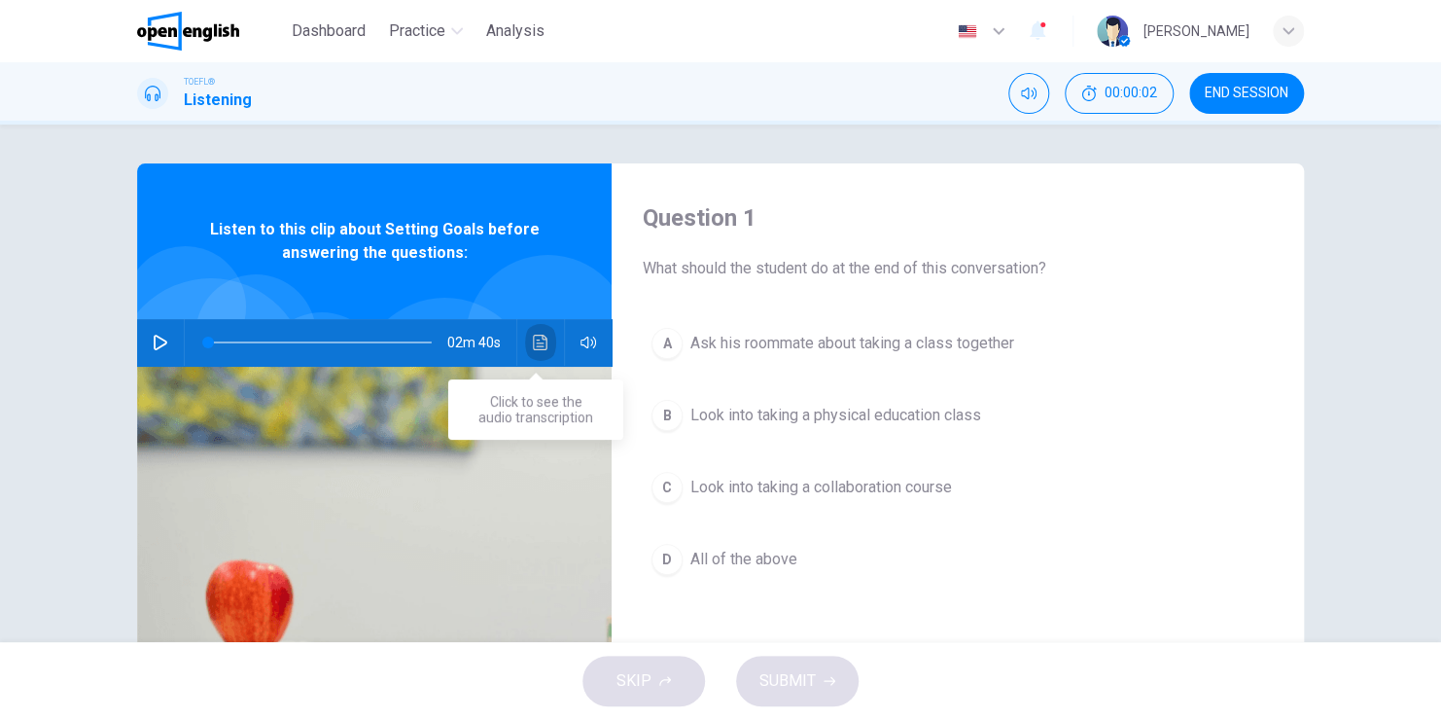
click at [533, 335] on icon "Click to see the audio transcription" at bounding box center [540, 343] width 15 height 16
